Goal: Task Accomplishment & Management: Manage account settings

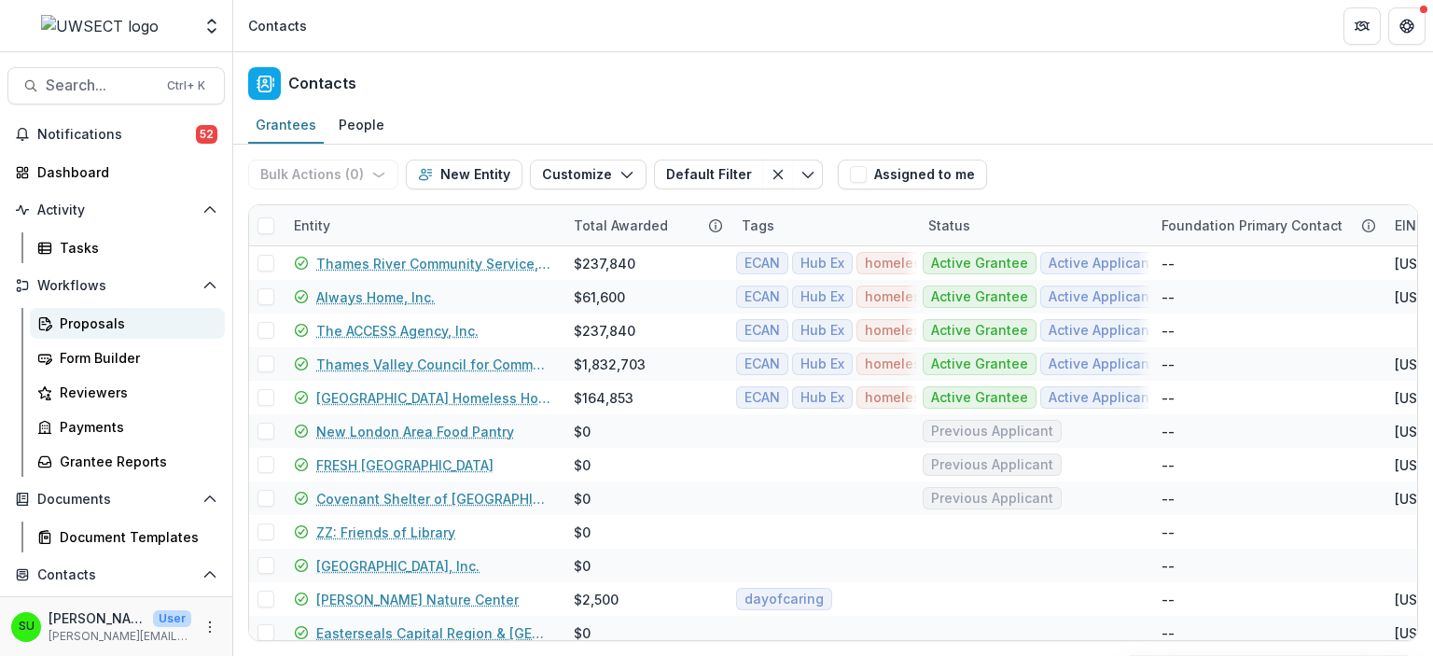
click at [88, 323] on div "Proposals" at bounding box center [135, 324] width 150 height 20
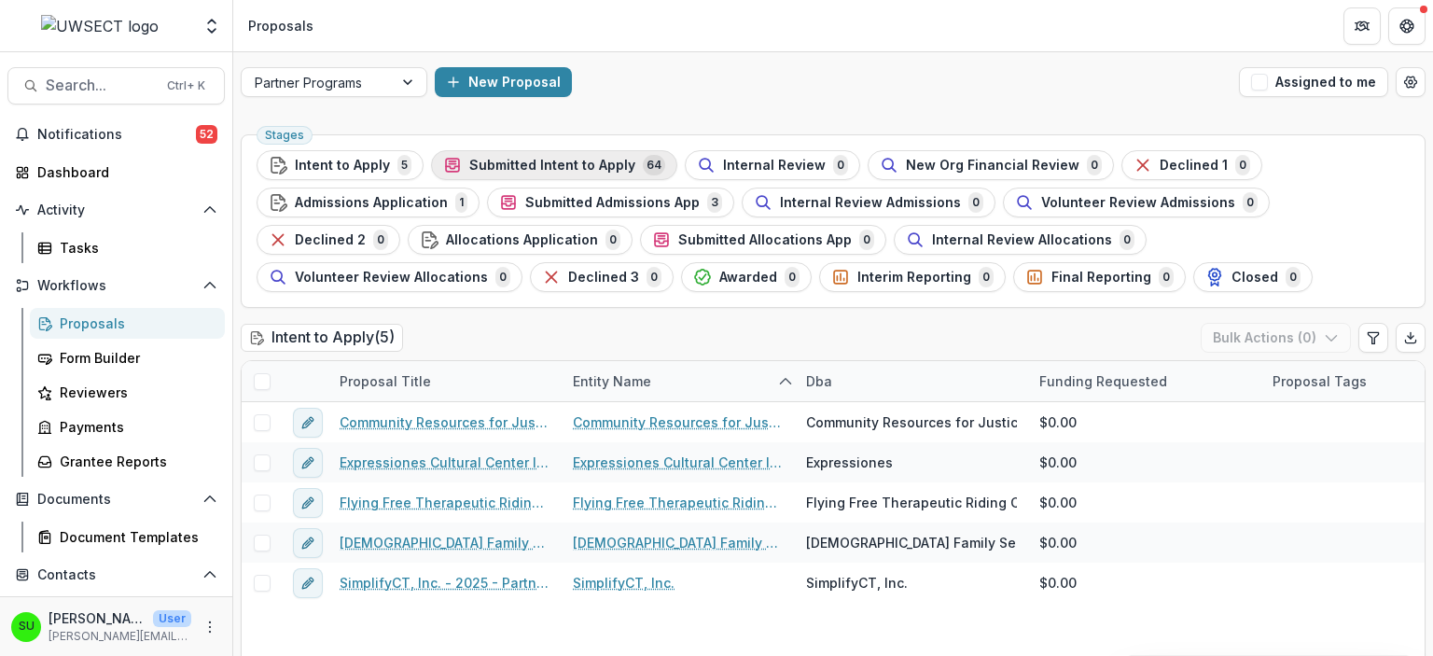
click at [565, 166] on span "Submitted Intent to Apply" at bounding box center [552, 166] width 166 height 16
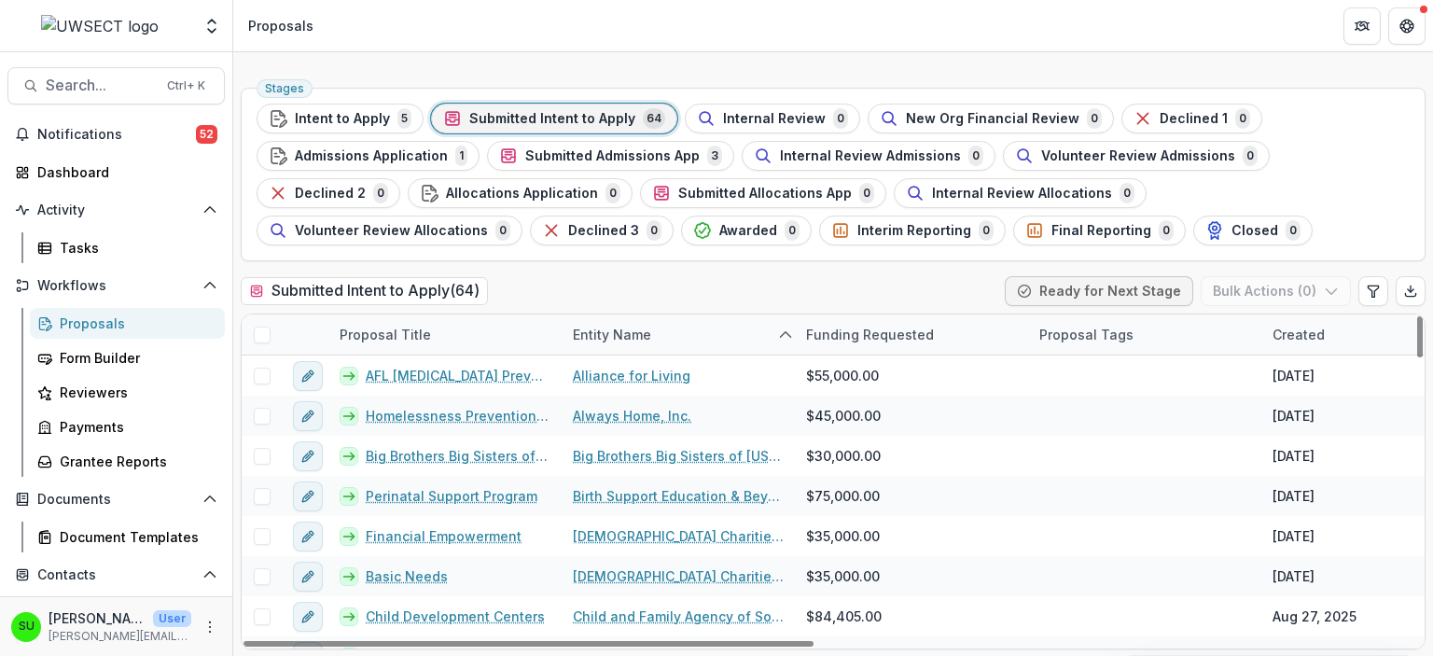
click at [1307, 340] on div "Created" at bounding box center [1299, 335] width 75 height 20
click at [1265, 417] on span "Sort Ascending" at bounding box center [1287, 414] width 99 height 16
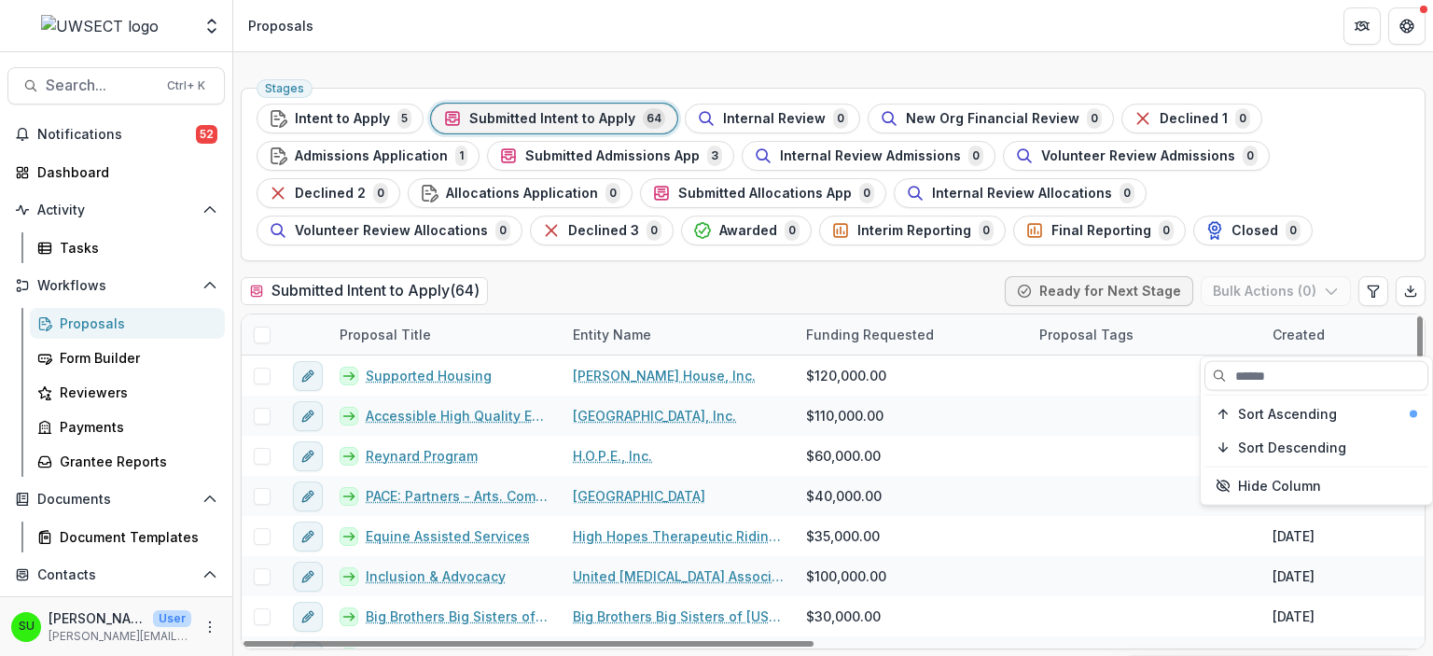
click at [1210, 317] on div "Proposal Tags" at bounding box center [1144, 334] width 233 height 40
click at [888, 293] on div "Submitted Intent to Apply ( 64 ) Ready for Next Stage Bulk Actions ( 0 )" at bounding box center [833, 294] width 1185 height 37
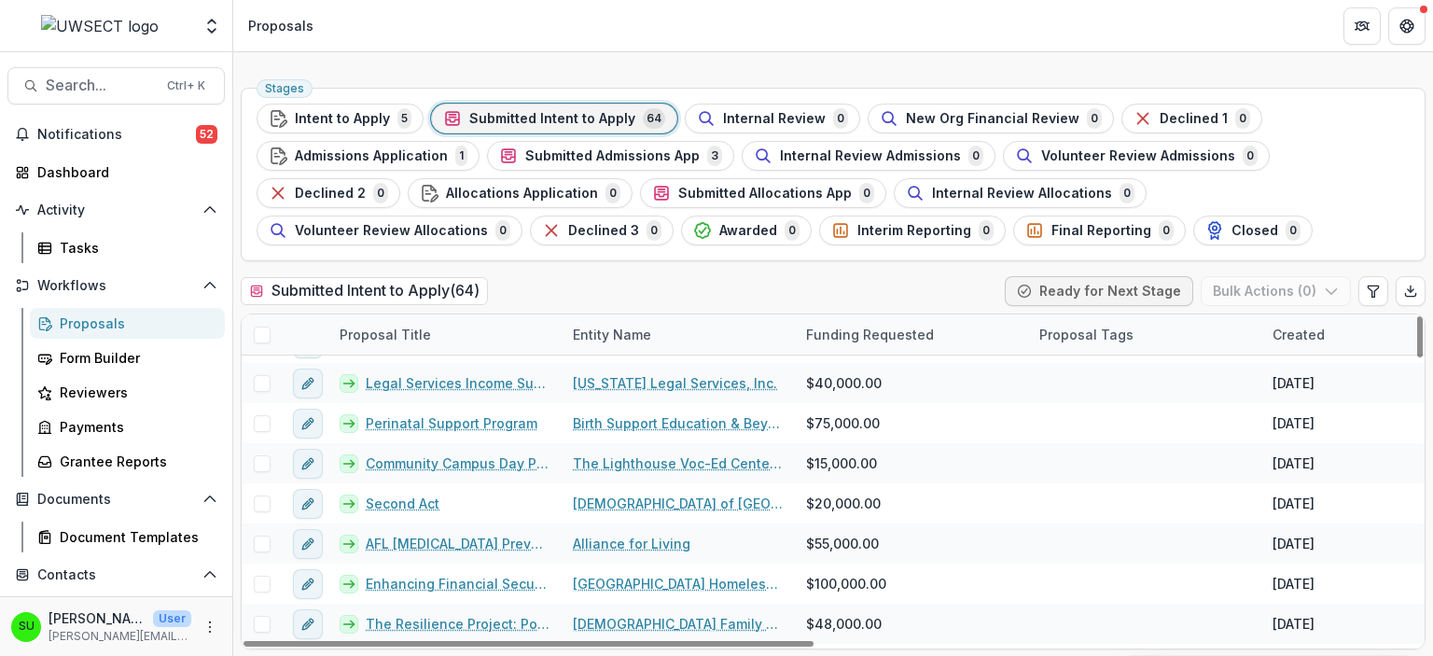
scroll to position [1221, 0]
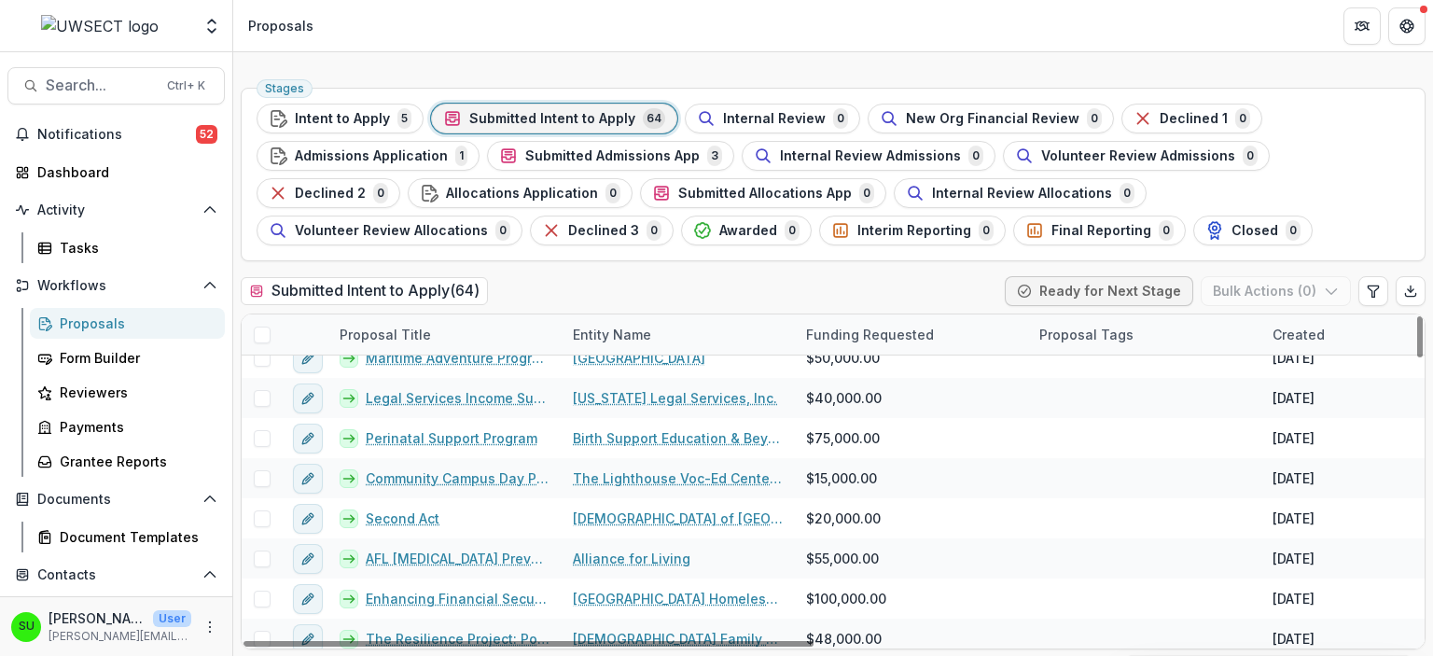
click at [399, 326] on div "Proposal Title" at bounding box center [385, 335] width 114 height 20
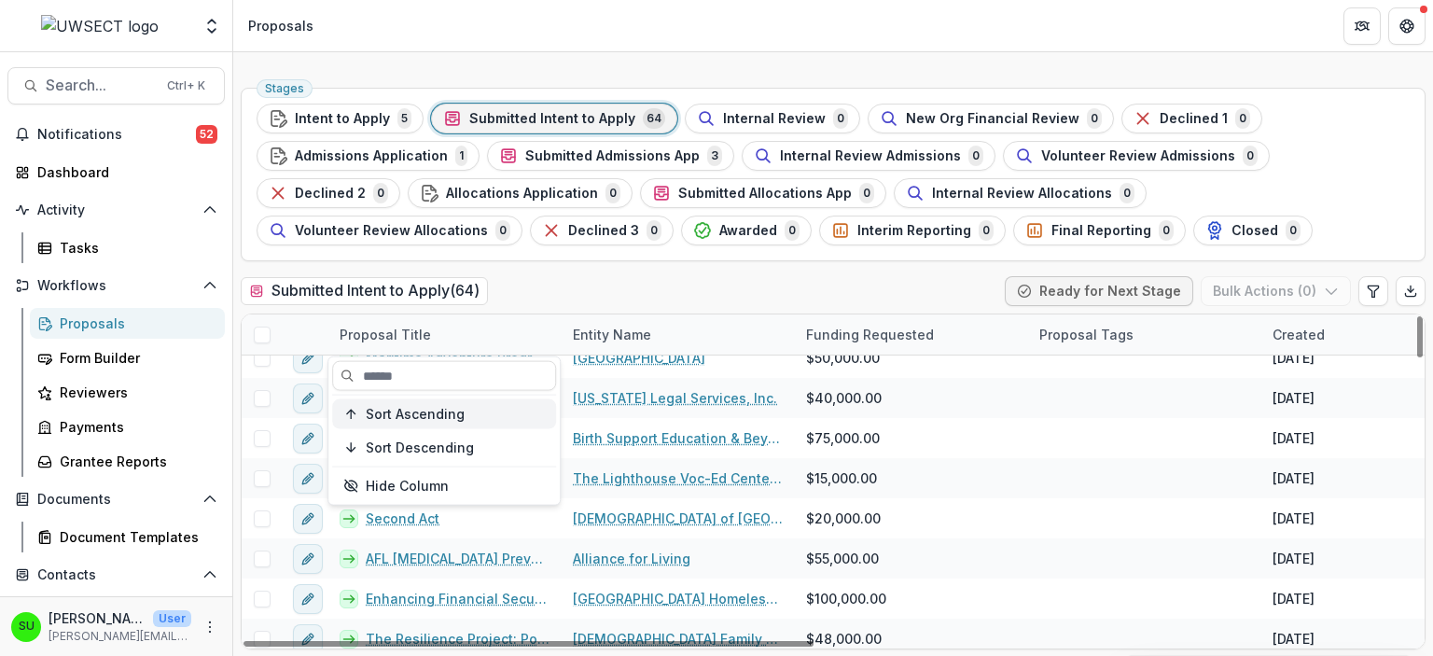
click at [416, 406] on span "Sort Ascending" at bounding box center [415, 414] width 99 height 16
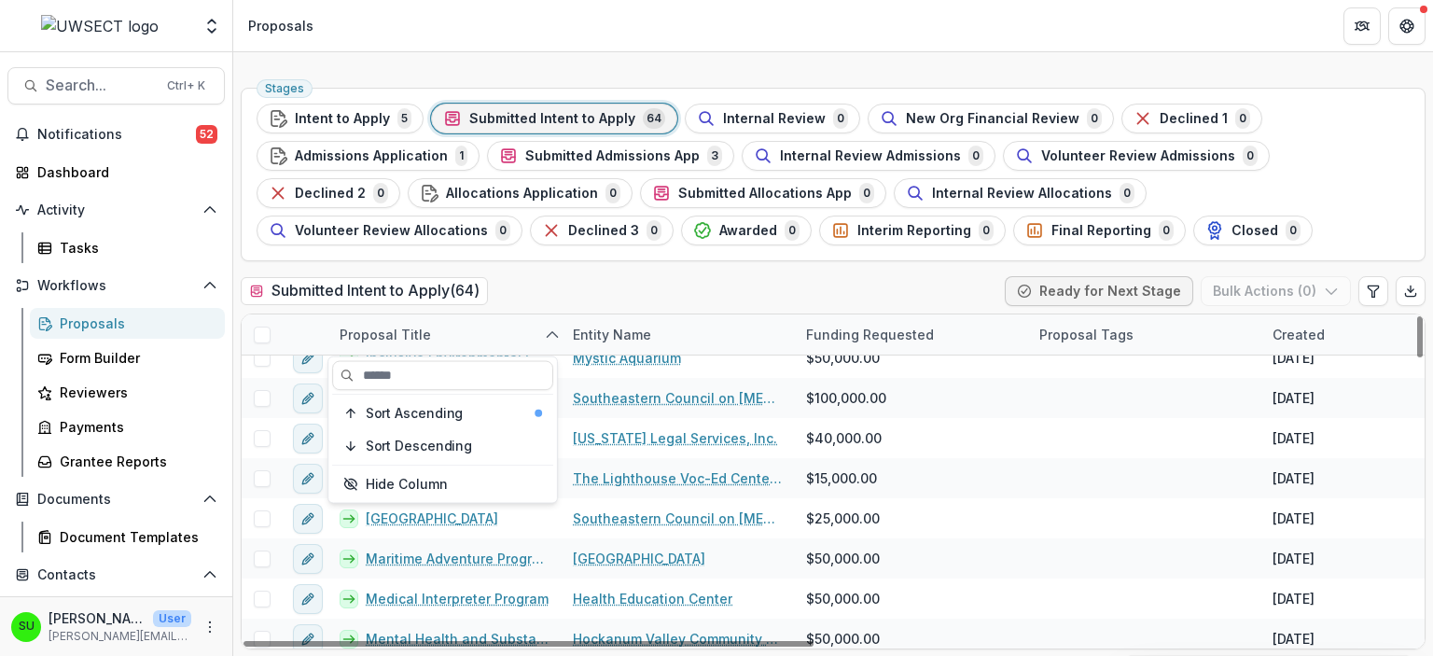
click at [733, 274] on div "Stages Intent to Apply 5 Submitted Intent to Apply 64 Internal Review 0 New Org…" at bounding box center [833, 368] width 1200 height 577
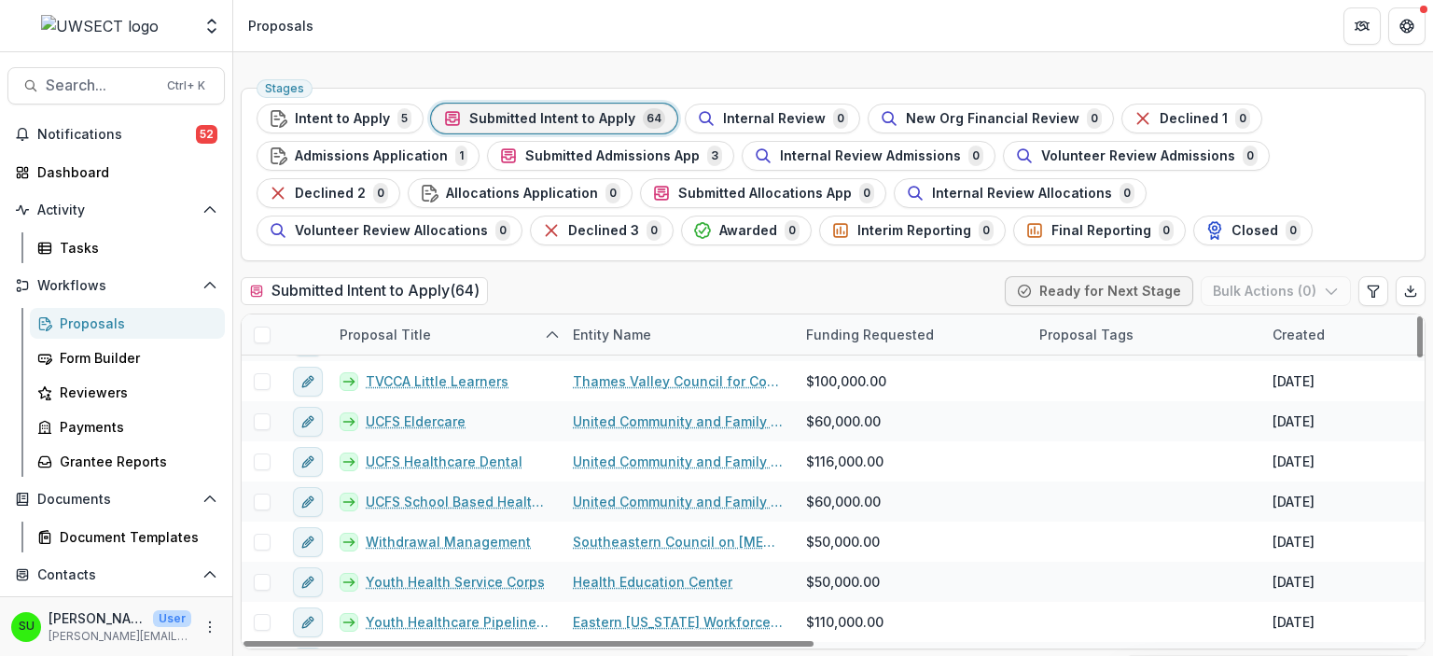
scroll to position [2274, 0]
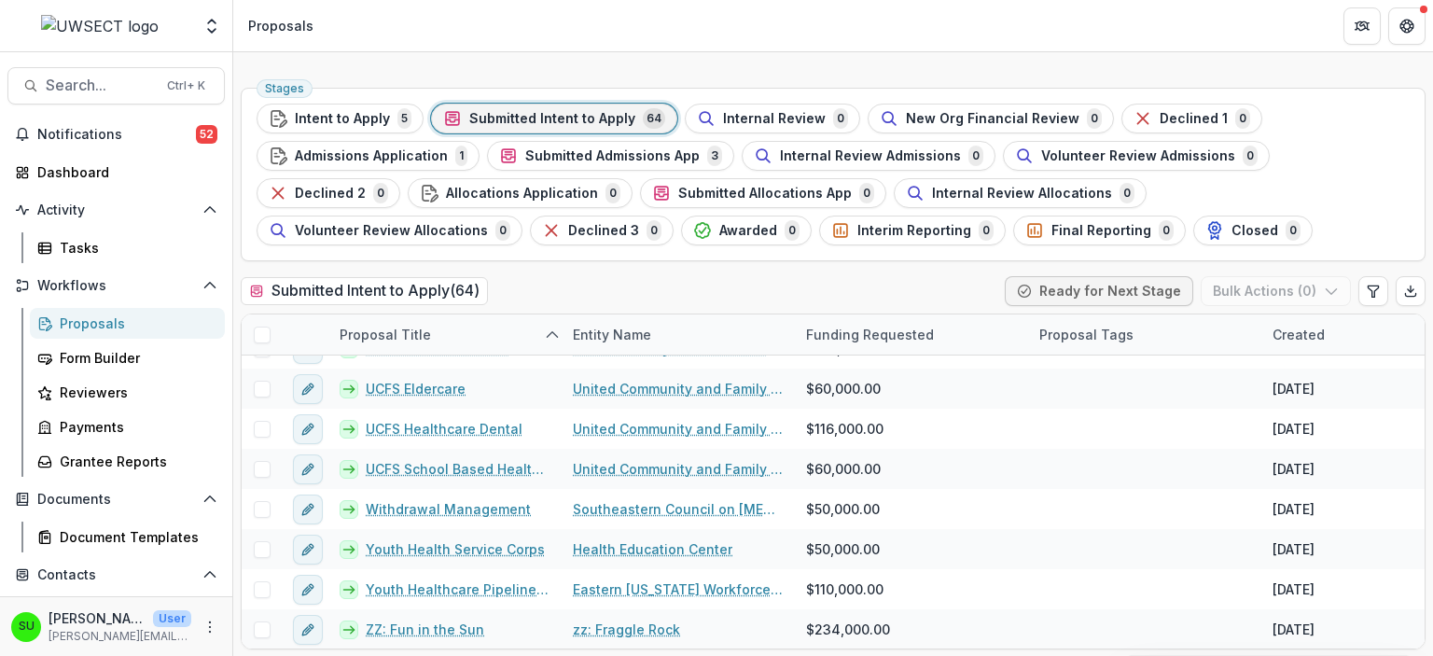
click at [592, 286] on div "Submitted Intent to Apply ( 64 ) Ready for Next Stage Bulk Actions ( 0 )" at bounding box center [833, 294] width 1185 height 37
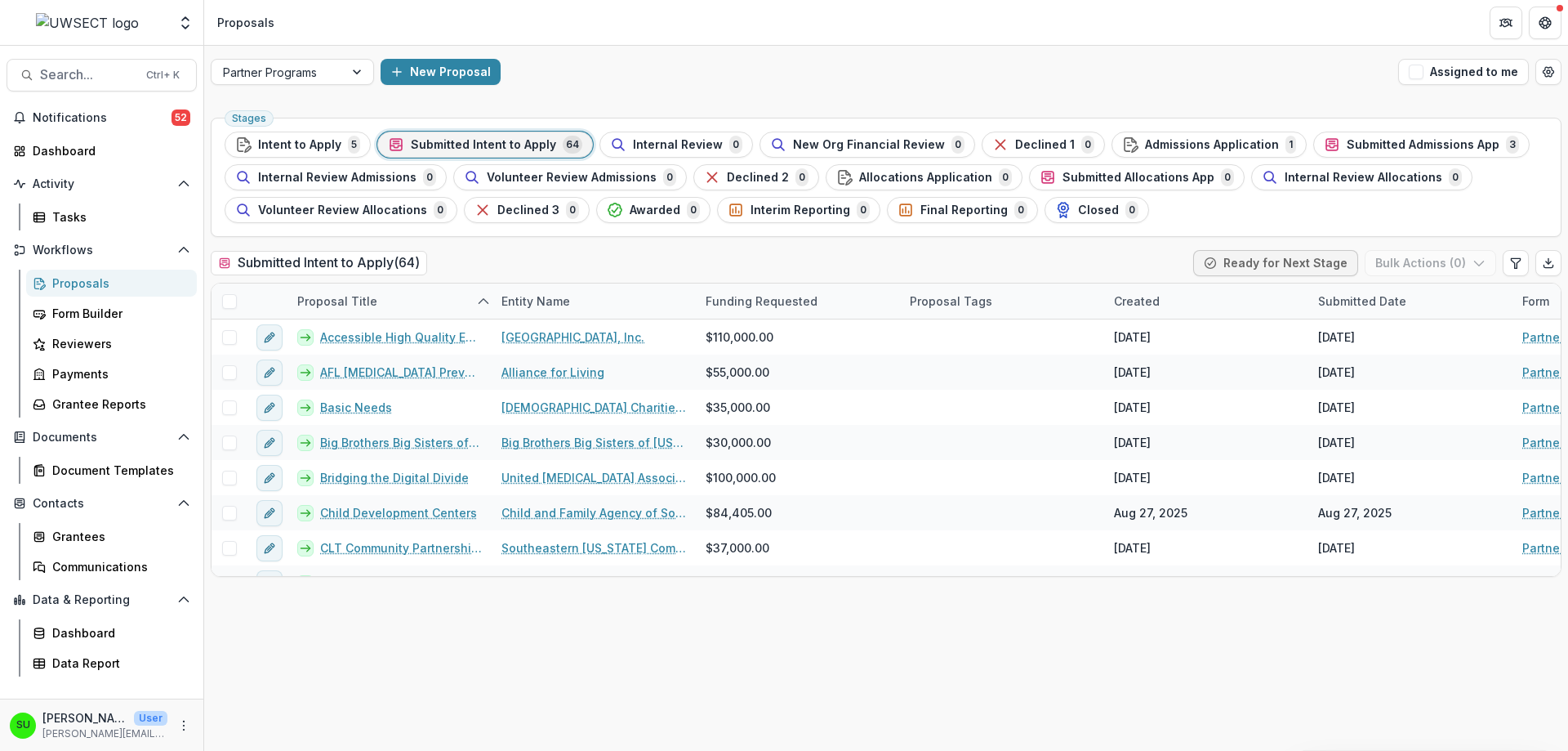
scroll to position [0, 0]
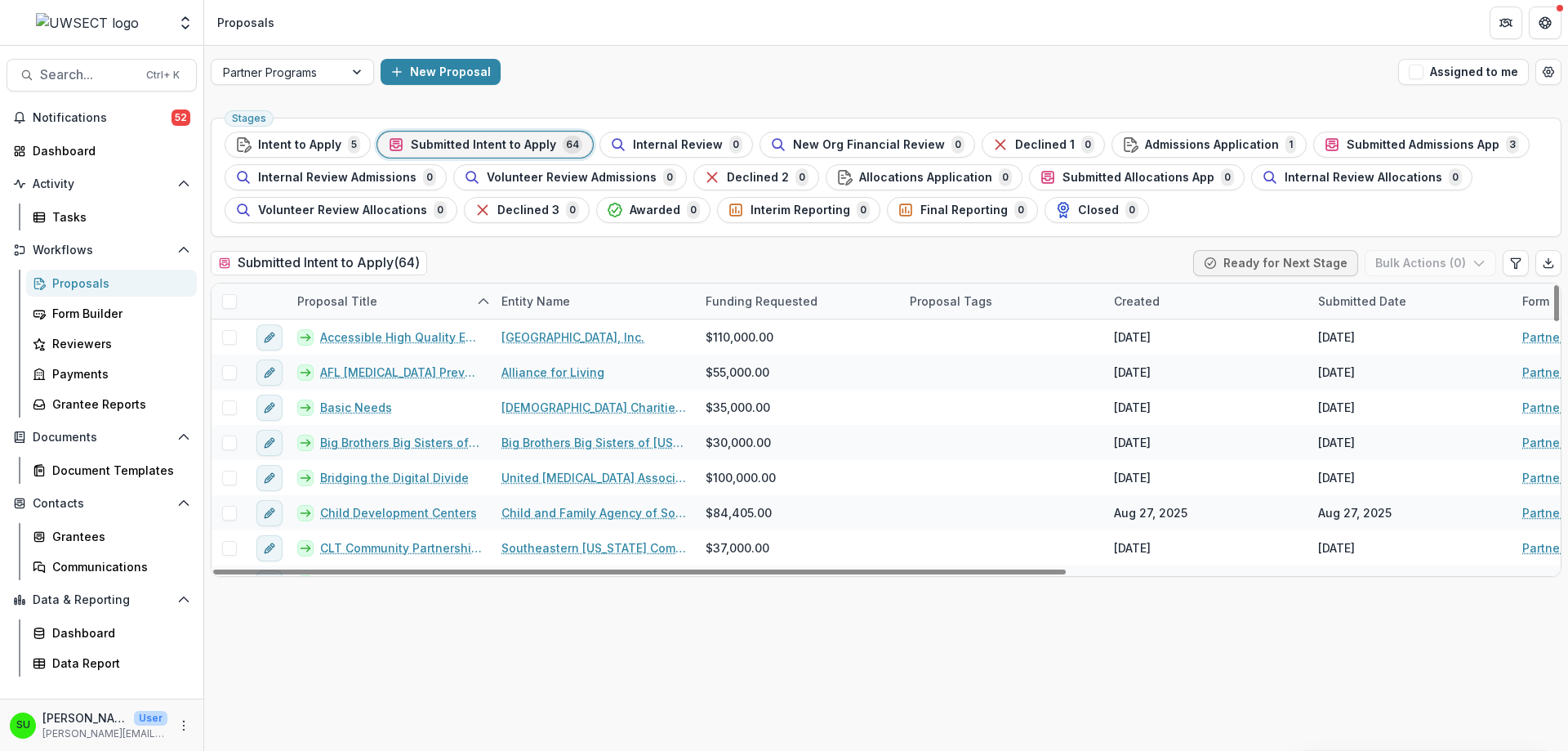
click at [921, 275] on div "Submitted Intent to Apply ( 64 ) Ready for Next Stage Bulk Actions ( 0 )" at bounding box center [886, 266] width 1350 height 32
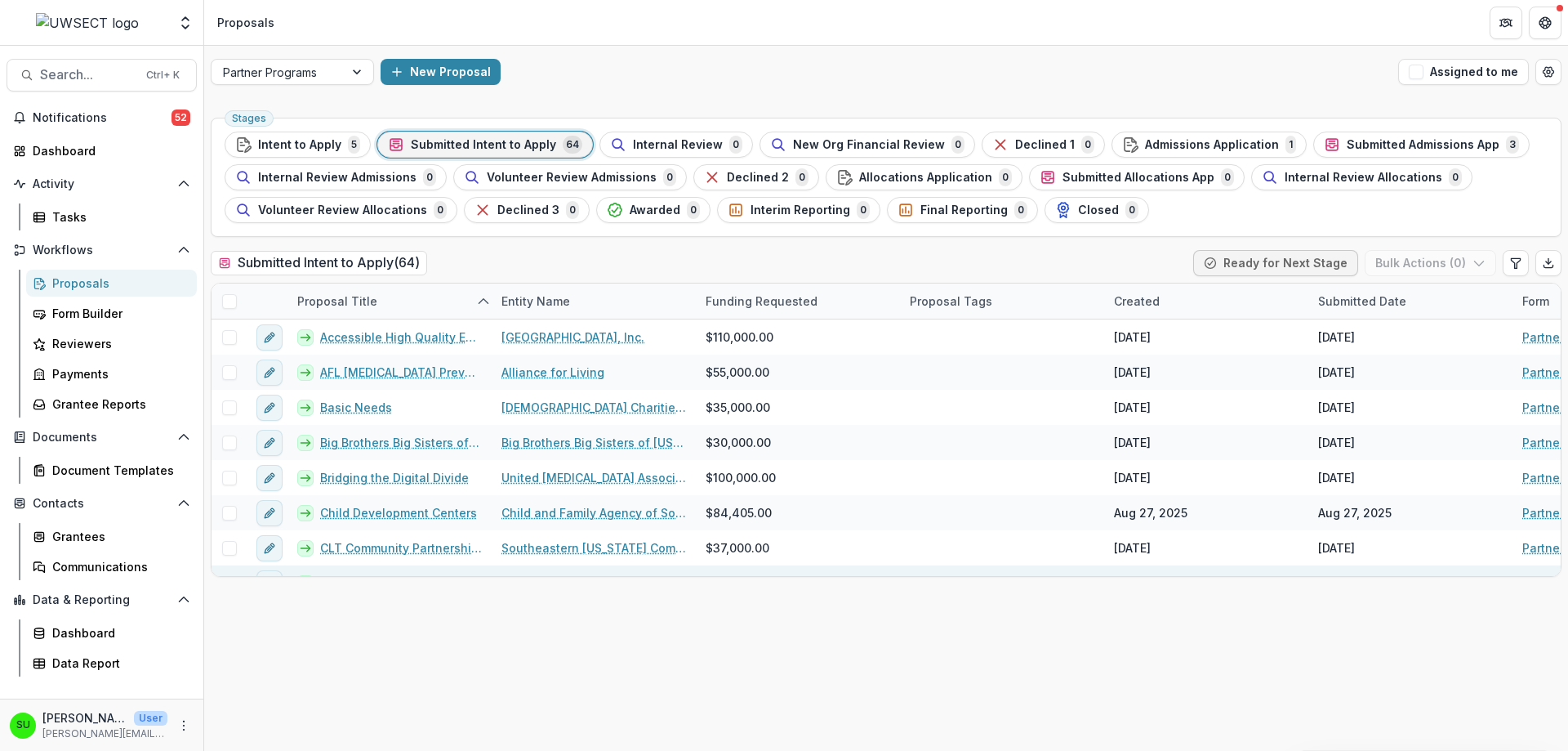
drag, startPoint x: 436, startPoint y: 642, endPoint x: 469, endPoint y: 565, distance: 83.8
click at [440, 573] on div "Stages Intent to Apply 5 Submitted Intent to Apply 64 Internal Review 0 New Org…" at bounding box center [886, 431] width 1363 height 640
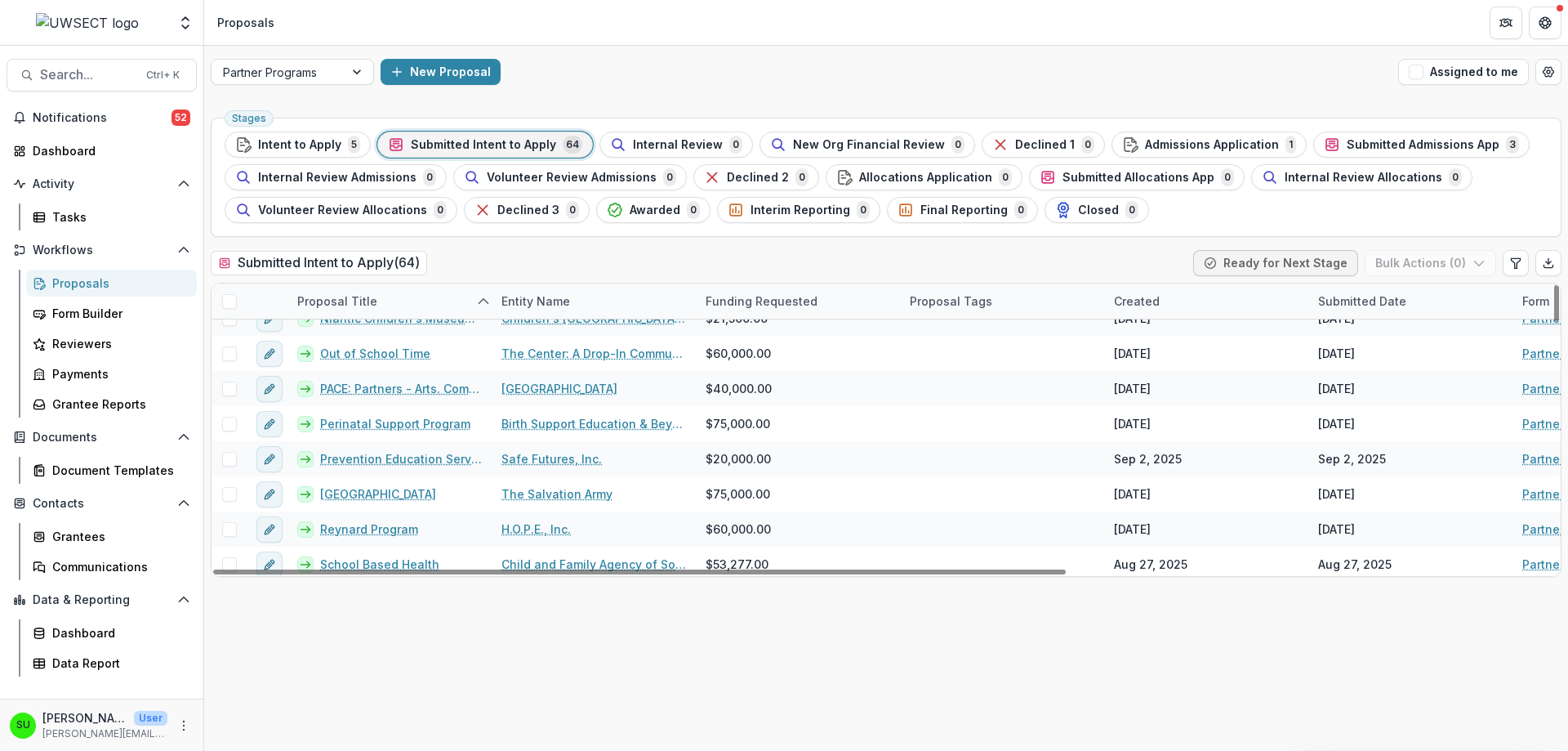
scroll to position [1991, 0]
